Goal: Navigation & Orientation: Understand site structure

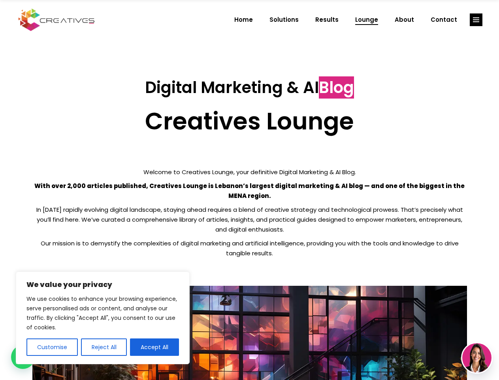
click at [249, 190] on p "With over 2,000 articles published, Creatives Lounge is Lebanon’s largest digit…" at bounding box center [249, 191] width 435 height 20
click at [52, 347] on button "Customise" at bounding box center [51, 346] width 51 height 17
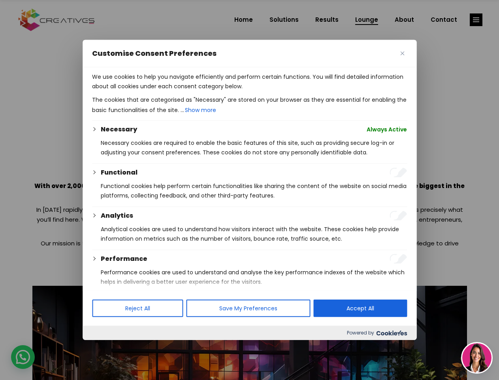
click at [104, 347] on div at bounding box center [249, 190] width 499 height 380
click at [155, 91] on p "We use cookies to help you navigate efficiently and perform certain functions. …" at bounding box center [249, 81] width 315 height 19
click at [476, 20] on div at bounding box center [249, 190] width 499 height 380
click at [477, 357] on img at bounding box center [477, 357] width 29 height 29
